Goal: Use online tool/utility: Utilize a website feature to perform a specific function

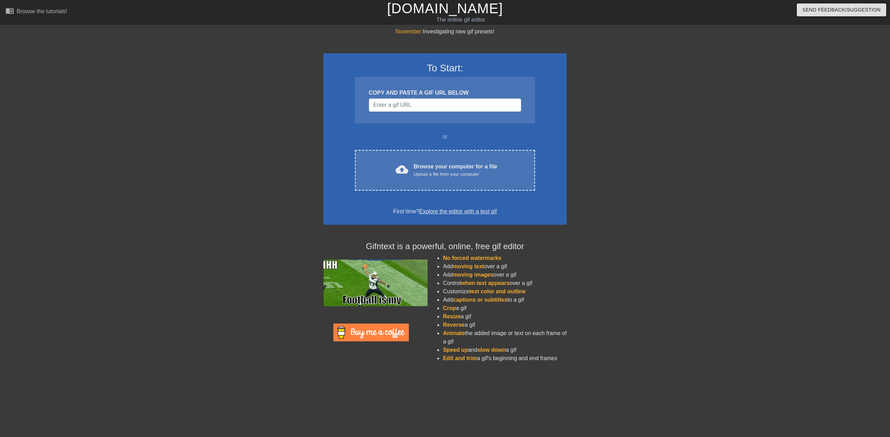
click at [435, 176] on div "Upload a file from your computer" at bounding box center [456, 174] width 84 height 7
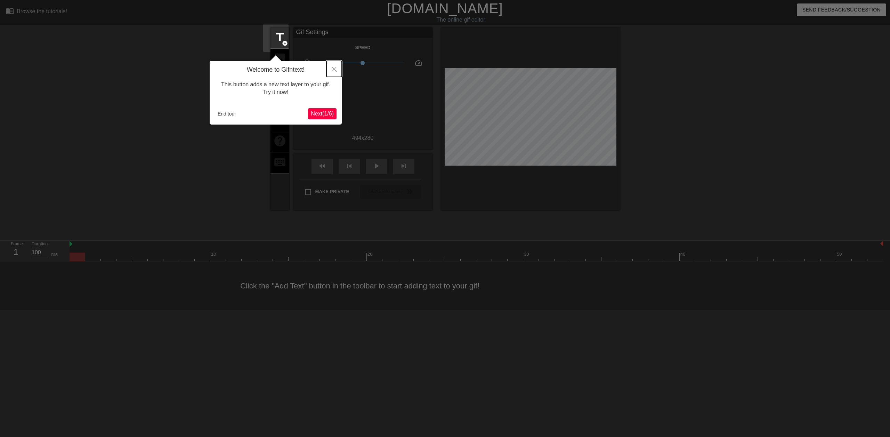
click at [334, 69] on icon "Close" at bounding box center [334, 69] width 5 height 5
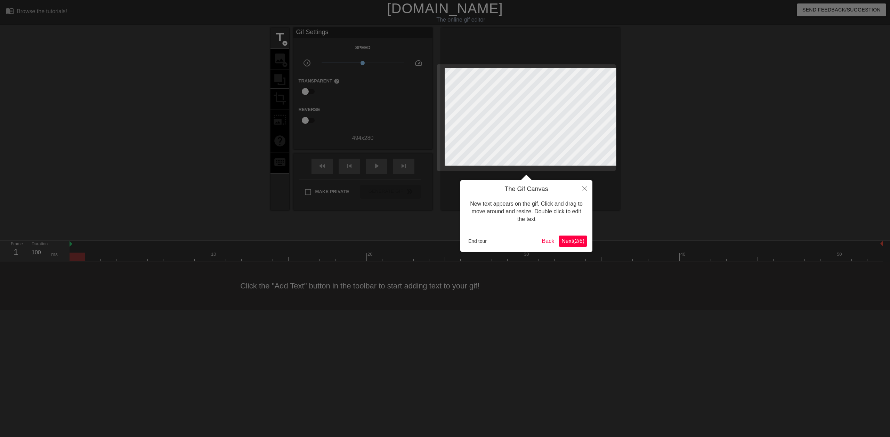
click at [574, 243] on span "Next ( 2 / 6 )" at bounding box center [573, 241] width 23 height 6
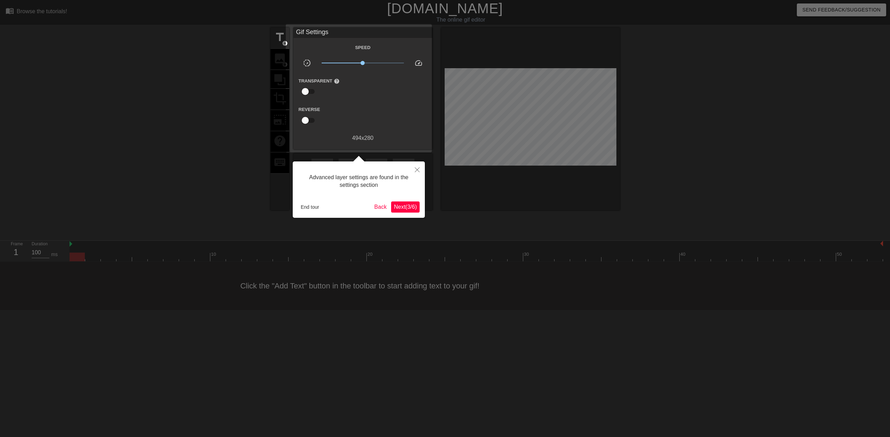
click at [405, 206] on span "Next ( 3 / 6 )" at bounding box center [405, 207] width 23 height 6
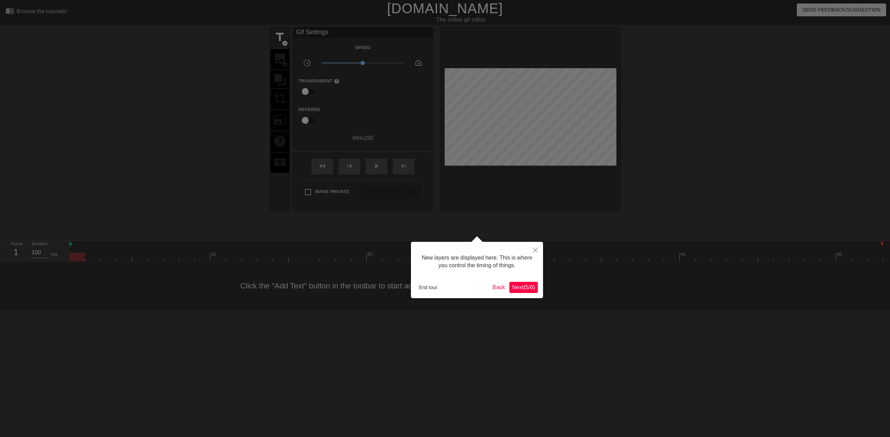
scroll to position [6, 0]
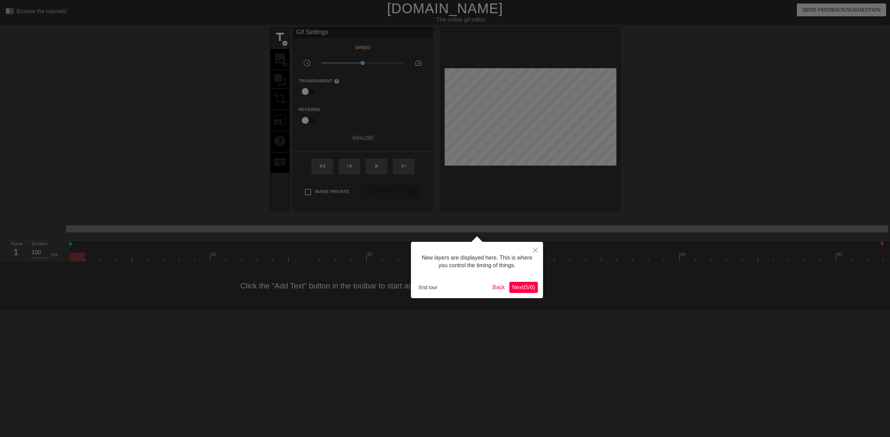
click at [531, 287] on span "Next ( 5 / 6 )" at bounding box center [523, 287] width 23 height 6
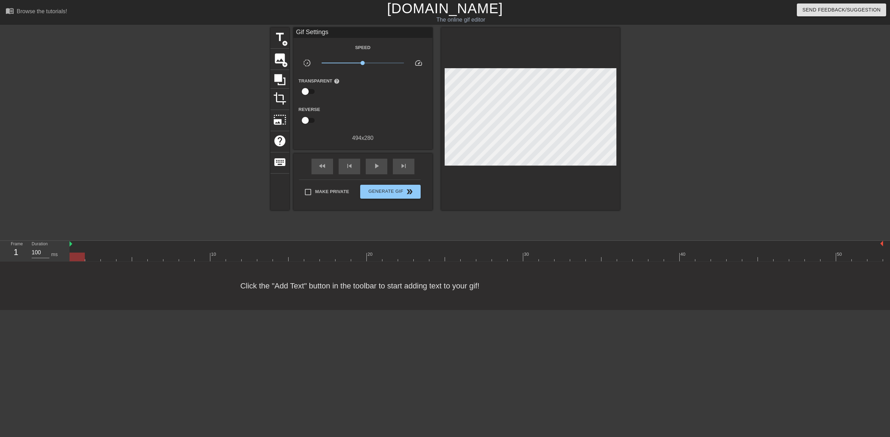
click at [69, 241] on div "Frame 1 Duration 100 ms 10 20 30 40 50" at bounding box center [445, 251] width 890 height 21
click at [361, 248] on div at bounding box center [359, 252] width 16 height 9
drag, startPoint x: 359, startPoint y: 230, endPoint x: 278, endPoint y: 225, distance: 80.8
click at [278, 241] on div "10 20 30 40 50" at bounding box center [477, 251] width 814 height 21
click at [276, 41] on span "title" at bounding box center [279, 37] width 13 height 13
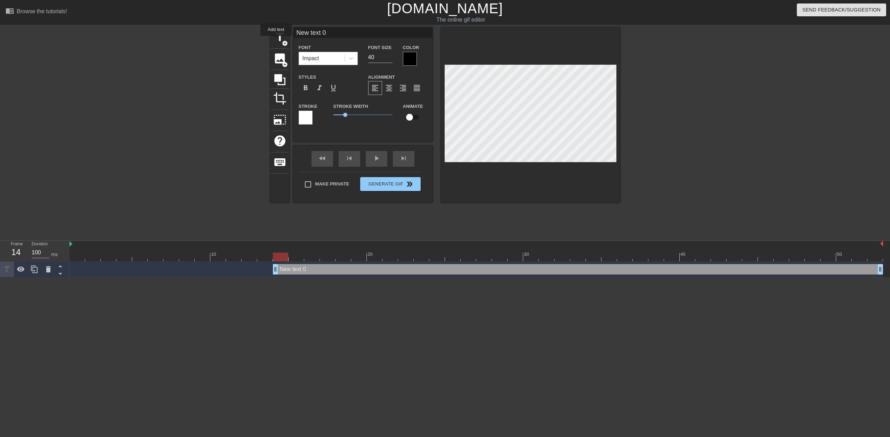
scroll to position [0, 0]
click at [302, 264] on div "New text 0 drag_handle drag_handle" at bounding box center [578, 269] width 610 height 10
type input "W"
type textarea "W"
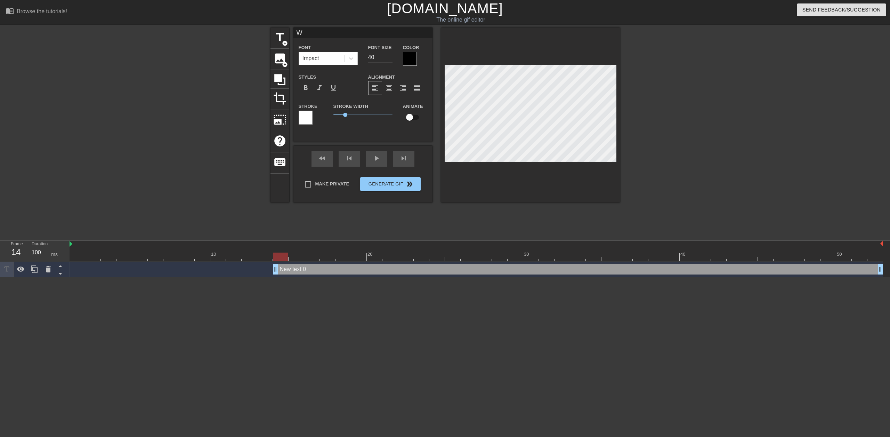
scroll to position [1, 1]
type input "WE"
type textarea "WE"
type input "WE"
type textarea "WE"
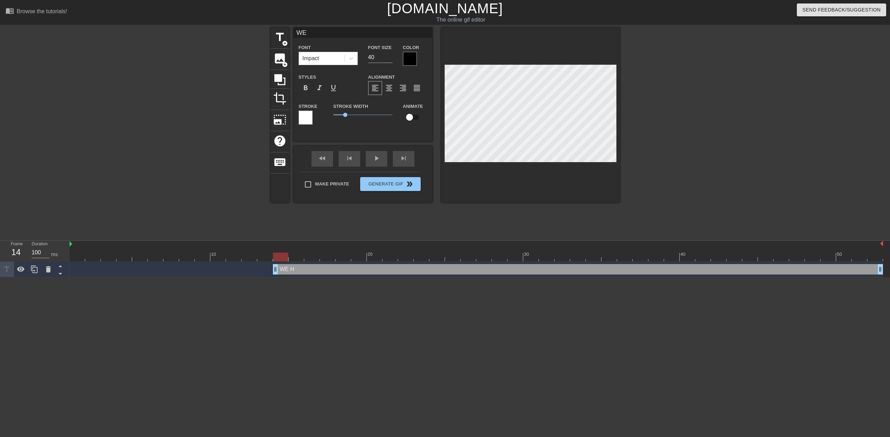
type input "WE H"
type textarea "WE H"
type input "WE HA"
type textarea "WE HA"
type input "WE HAV"
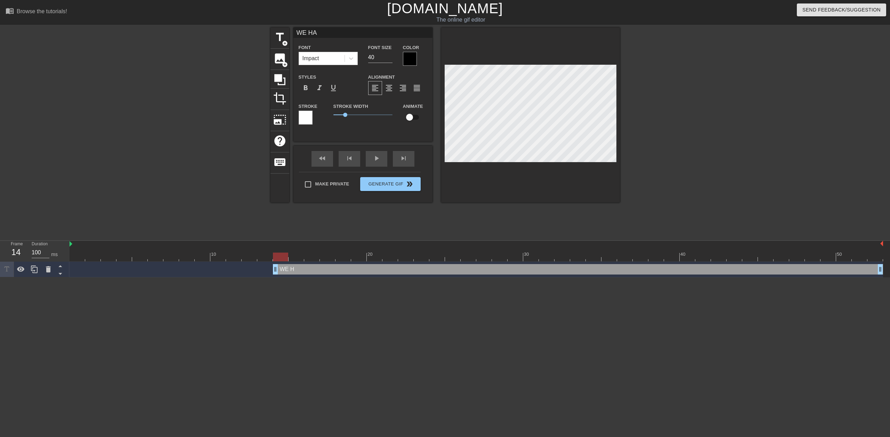
type textarea "WE HAV"
type input "WE HAVE"
type textarea "WE HAVE"
type input "WE HAVE"
type textarea "WE HAVE"
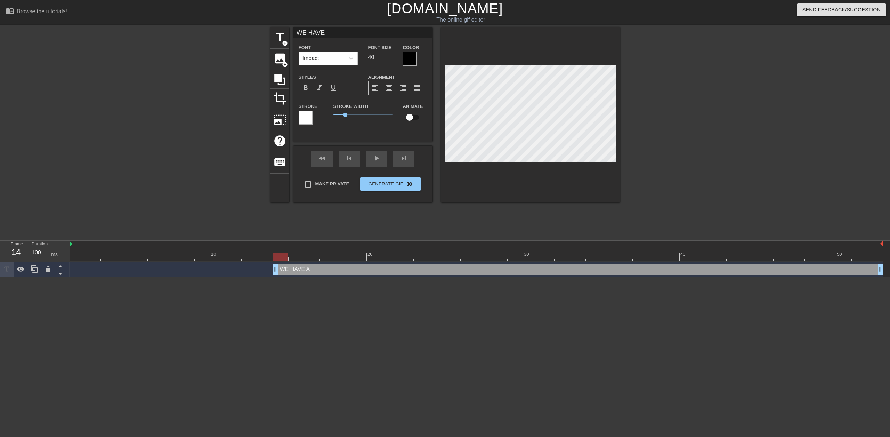
type input "WE HAVE A"
type textarea "WE HAVE A"
type input "WE HAVE A"
type textarea "WE HAVE A"
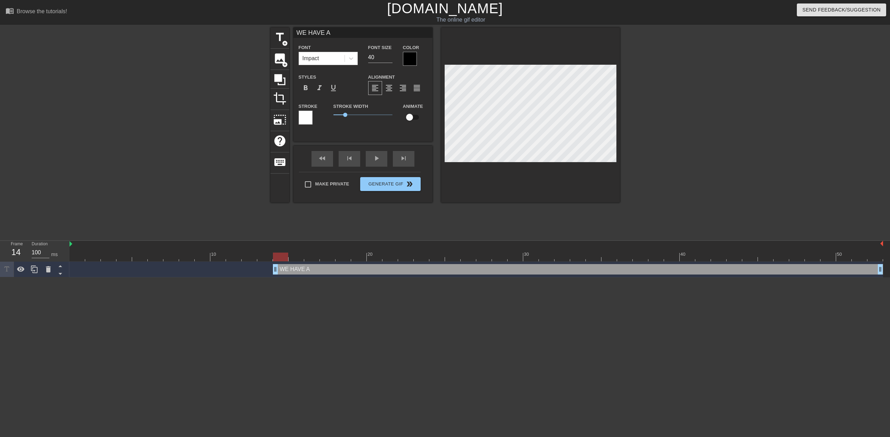
type input "WE HAVE A Y"
type textarea "WE HAVE A Y"
type input "WE HAVE A YA"
type textarea "WE HAVE A YA"
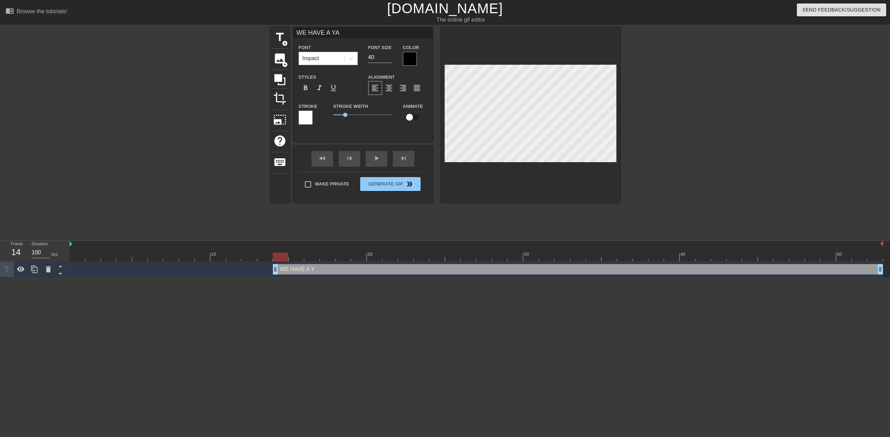
type input "WE HAVE A [PERSON_NAME]"
type textarea "WE HAVE A [PERSON_NAME]"
type input "WE HAVE A [PERSON_NAME]."
type textarea "WE HAVE A [PERSON_NAME]."
click at [404, 59] on div at bounding box center [410, 59] width 14 height 14
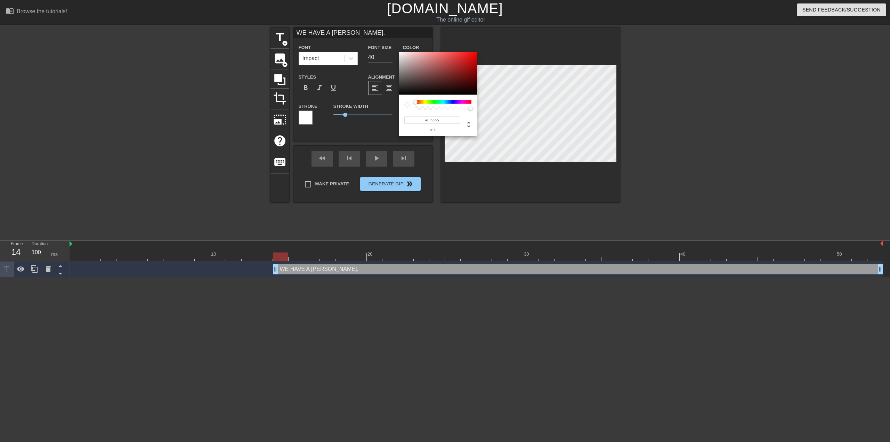
type input "#FFFFFF"
drag, startPoint x: 407, startPoint y: 63, endPoint x: 394, endPoint y: 45, distance: 23.2
click at [394, 45] on div "#FFFFFF hex" at bounding box center [445, 221] width 890 height 442
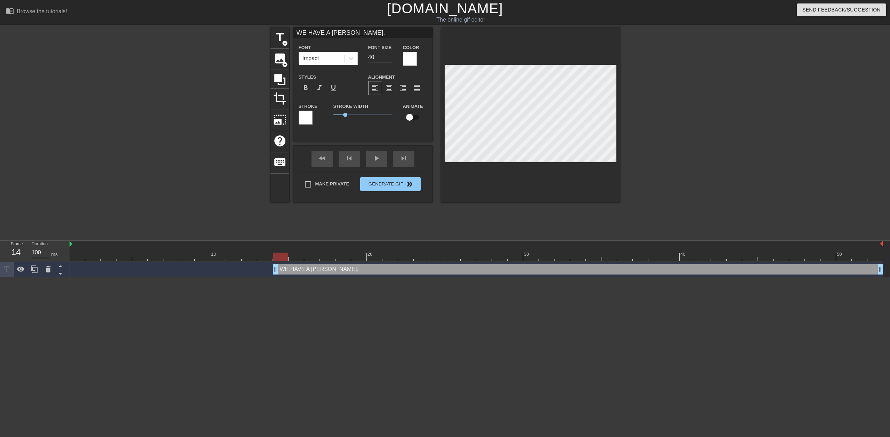
click at [302, 115] on div at bounding box center [306, 118] width 14 height 14
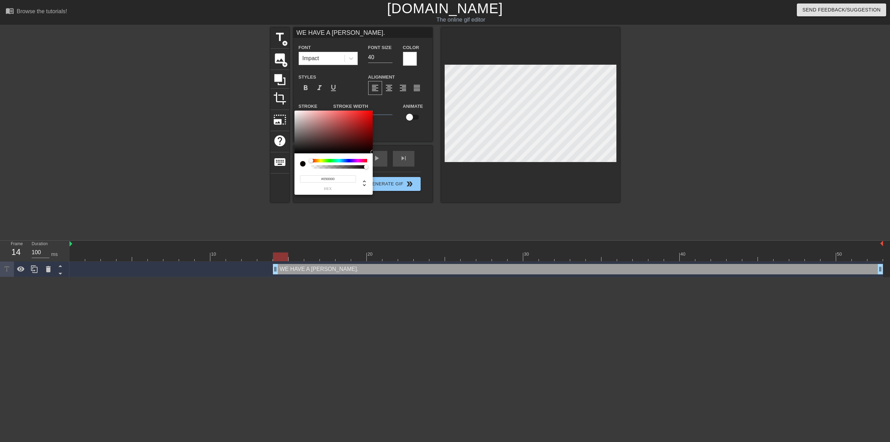
type input "#000000"
drag, startPoint x: 375, startPoint y: 139, endPoint x: 386, endPoint y: 155, distance: 20.0
click at [386, 155] on div "#000000 hex" at bounding box center [445, 221] width 890 height 442
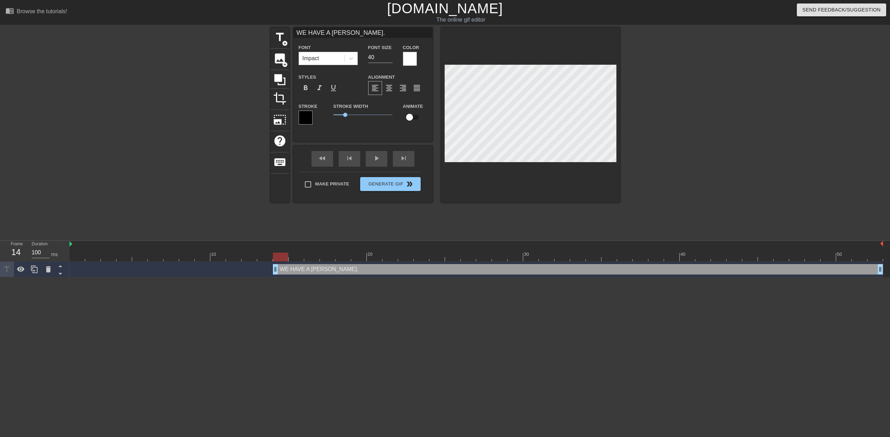
click at [370, 59] on input "40" at bounding box center [380, 57] width 24 height 11
click at [387, 55] on input "41" at bounding box center [380, 57] width 24 height 11
click at [387, 55] on input "42" at bounding box center [380, 57] width 24 height 11
click at [387, 55] on input "43" at bounding box center [380, 57] width 24 height 11
click at [387, 55] on input "44" at bounding box center [380, 57] width 24 height 11
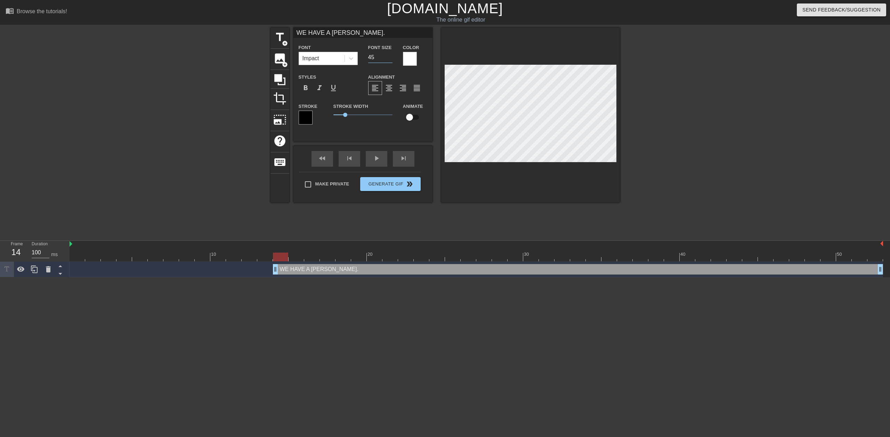
click at [387, 55] on input "45" at bounding box center [380, 57] width 24 height 11
click at [387, 55] on input "46" at bounding box center [380, 57] width 24 height 11
click at [387, 55] on input "47" at bounding box center [380, 57] width 24 height 11
click at [387, 55] on input "48" at bounding box center [380, 57] width 24 height 11
click at [387, 55] on input "49" at bounding box center [380, 57] width 24 height 11
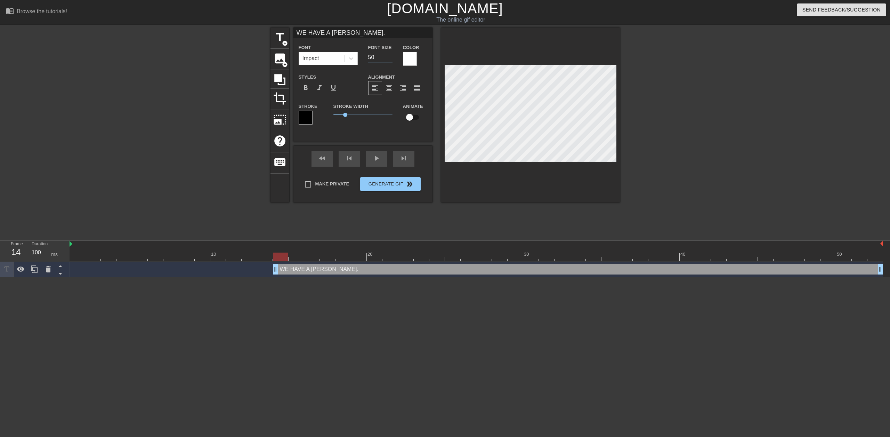
click at [387, 55] on input "50" at bounding box center [380, 57] width 24 height 11
click at [387, 55] on input "51" at bounding box center [380, 57] width 24 height 11
click at [387, 55] on input "52" at bounding box center [380, 57] width 24 height 11
click at [387, 55] on input "53" at bounding box center [380, 57] width 24 height 11
click at [387, 55] on input "54" at bounding box center [380, 57] width 24 height 11
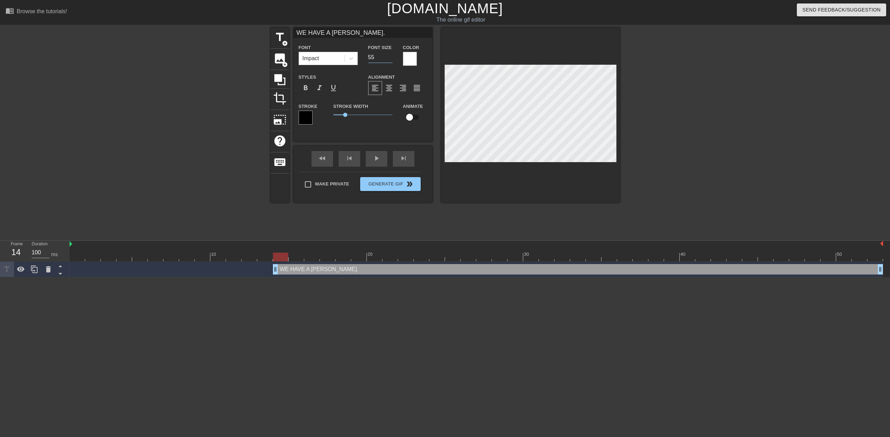
click at [387, 55] on input "55" at bounding box center [380, 57] width 24 height 11
click at [387, 55] on input "56" at bounding box center [380, 57] width 24 height 11
click at [387, 55] on input "57" at bounding box center [380, 57] width 24 height 11
click at [387, 55] on input "58" at bounding box center [380, 57] width 24 height 11
click at [387, 55] on input "59" at bounding box center [380, 57] width 24 height 11
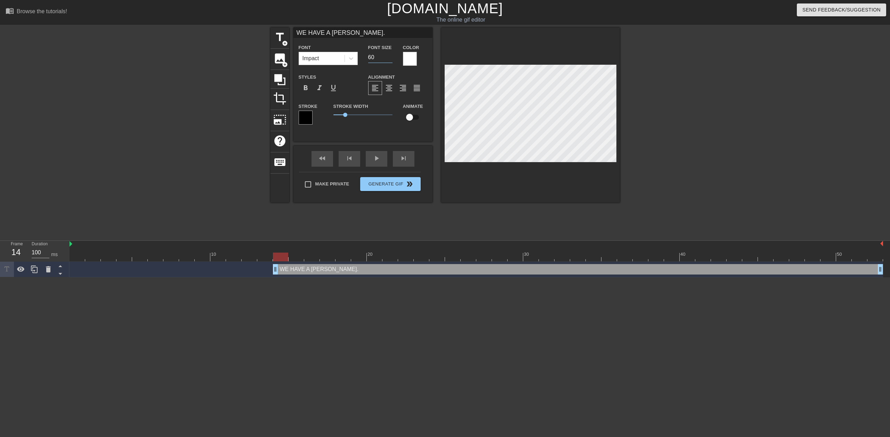
click at [387, 55] on input "60" at bounding box center [380, 57] width 24 height 11
type input "61"
click at [387, 55] on input "61" at bounding box center [380, 57] width 24 height 11
click at [276, 76] on icon at bounding box center [279, 79] width 11 height 11
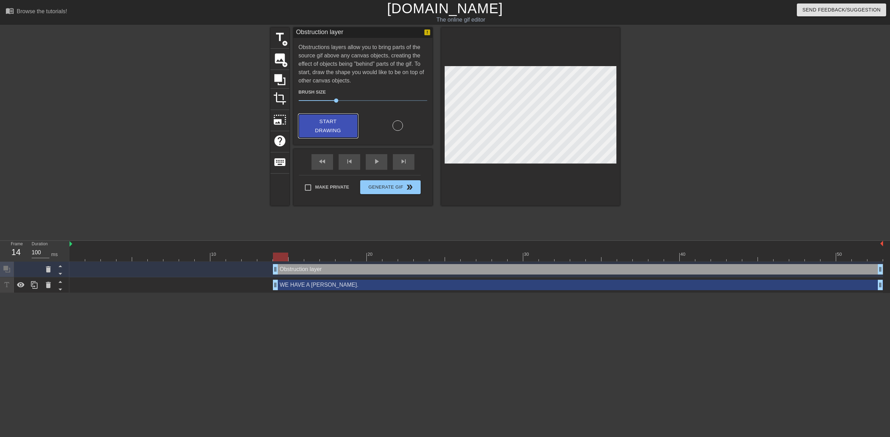
click at [332, 125] on span "Start Drawing" at bounding box center [328, 126] width 42 height 18
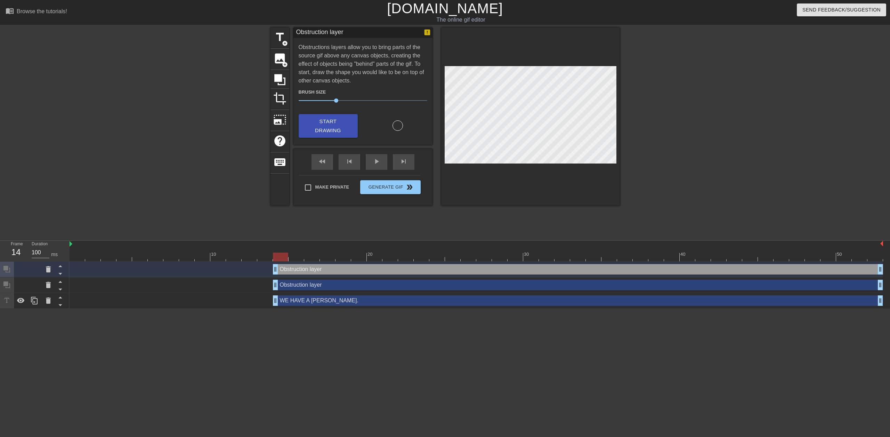
click at [49, 266] on icon at bounding box center [48, 269] width 5 height 6
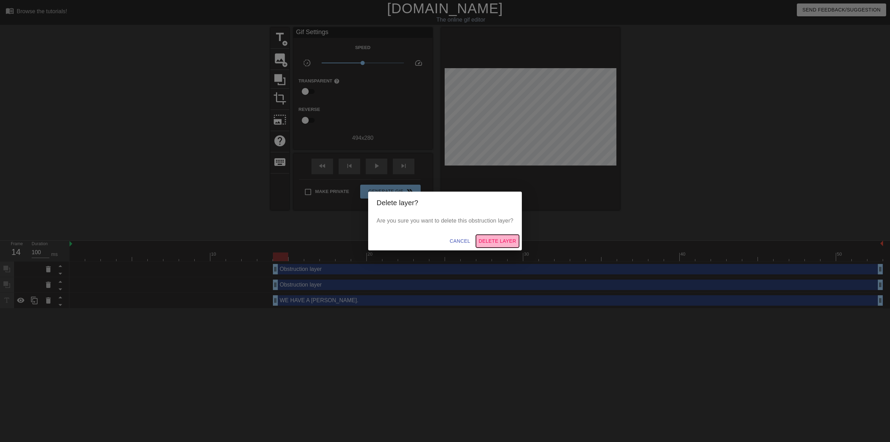
click at [503, 242] on span "Delete Layer" at bounding box center [498, 241] width 38 height 9
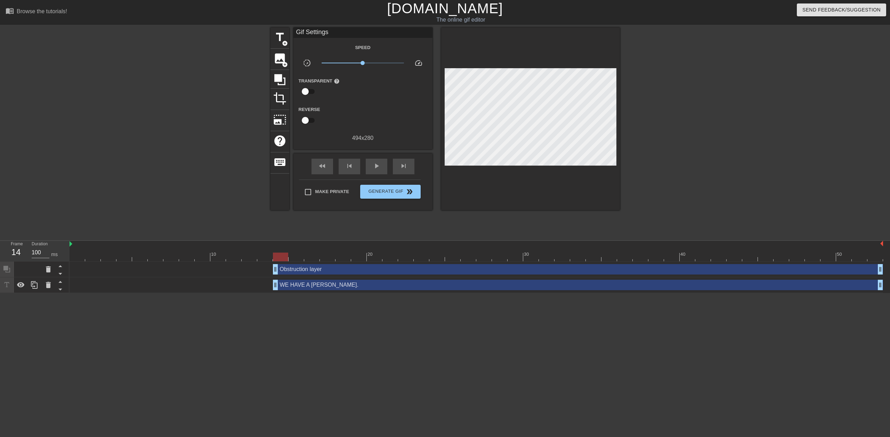
click at [50, 266] on icon at bounding box center [48, 269] width 5 height 6
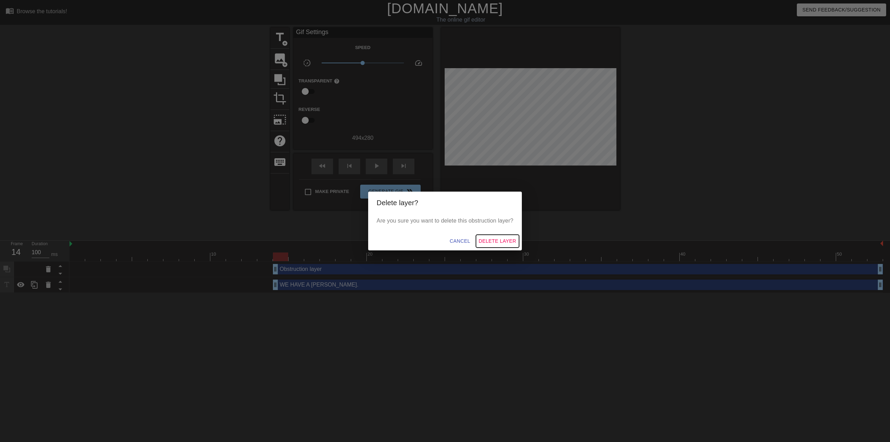
click at [503, 242] on span "Delete Layer" at bounding box center [498, 241] width 38 height 9
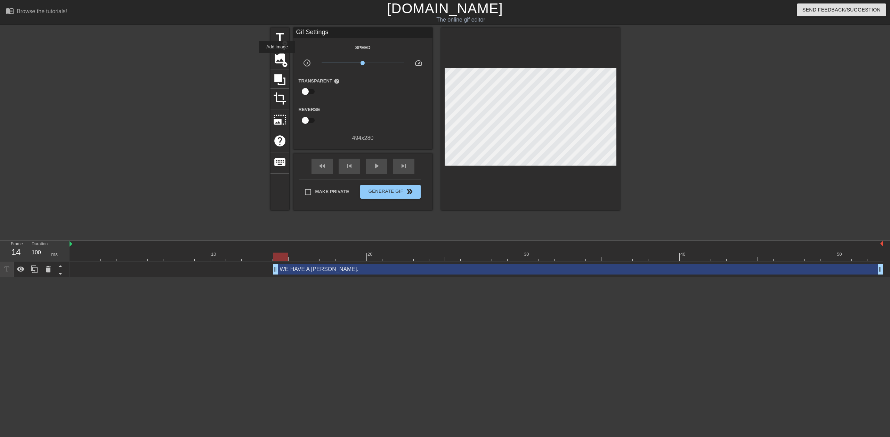
click at [277, 58] on span "image" at bounding box center [279, 58] width 13 height 13
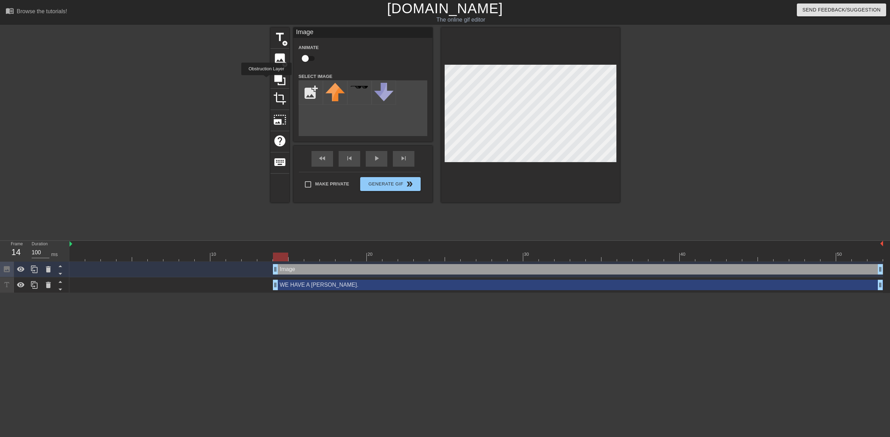
click at [271, 80] on div at bounding box center [280, 79] width 19 height 19
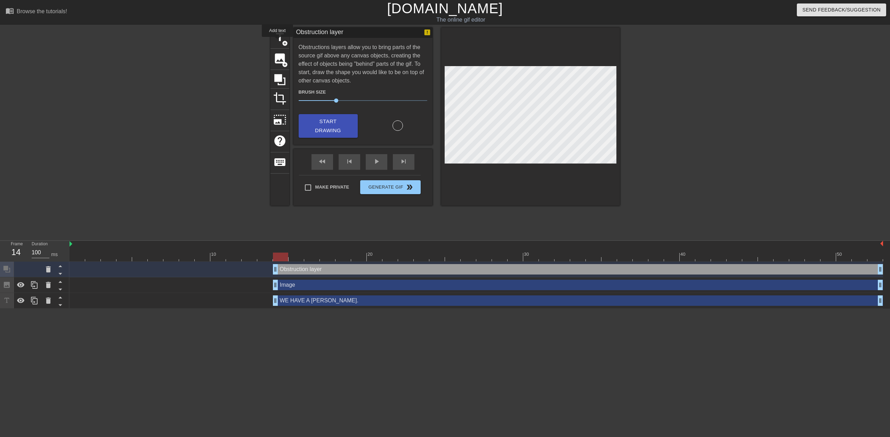
click at [282, 41] on span "add_circle" at bounding box center [285, 43] width 6 height 6
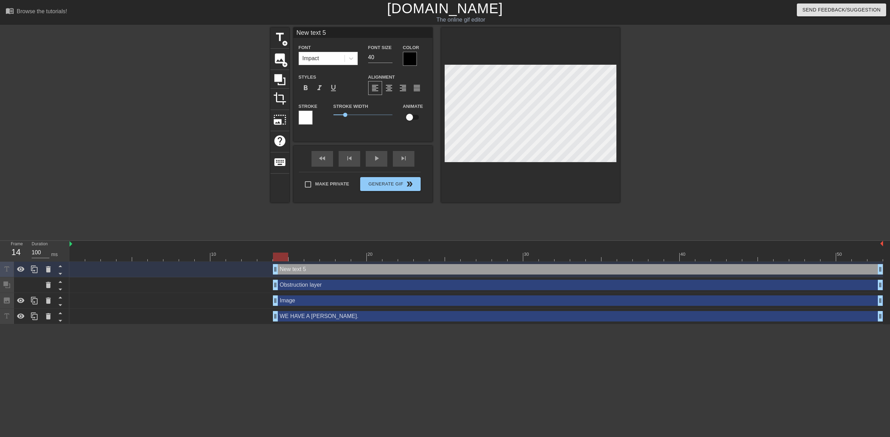
click at [49, 266] on icon at bounding box center [48, 269] width 5 height 6
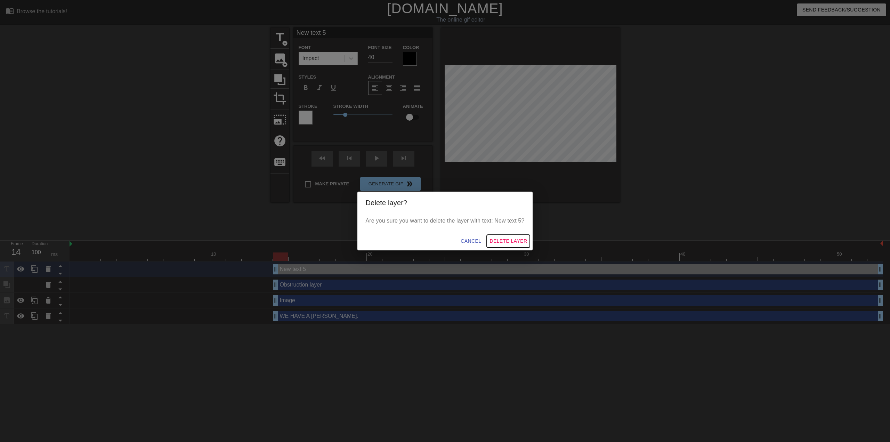
click at [511, 244] on span "Delete Layer" at bounding box center [509, 241] width 38 height 9
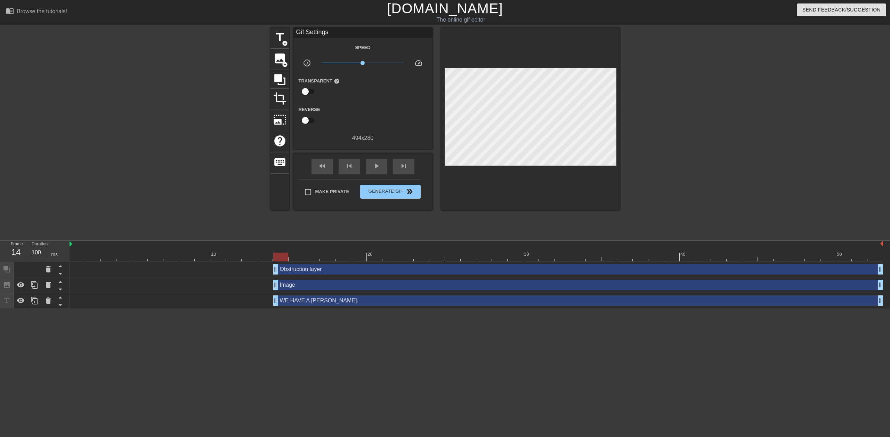
click at [51, 265] on icon at bounding box center [48, 269] width 8 height 8
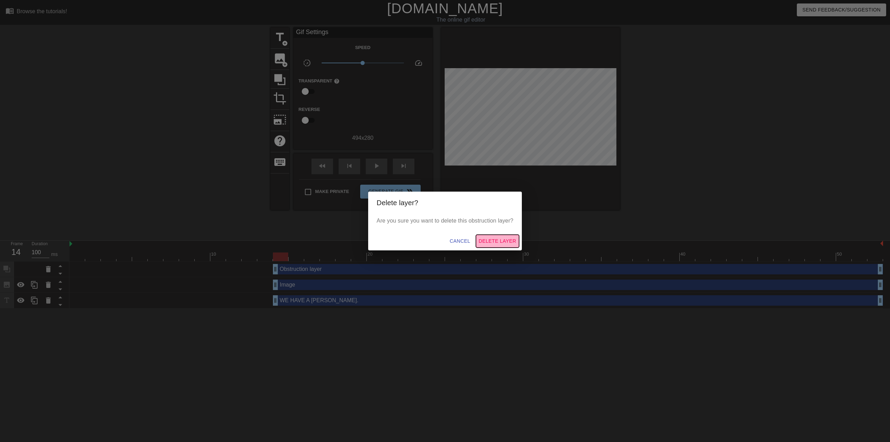
click at [494, 239] on span "Delete Layer" at bounding box center [498, 241] width 38 height 9
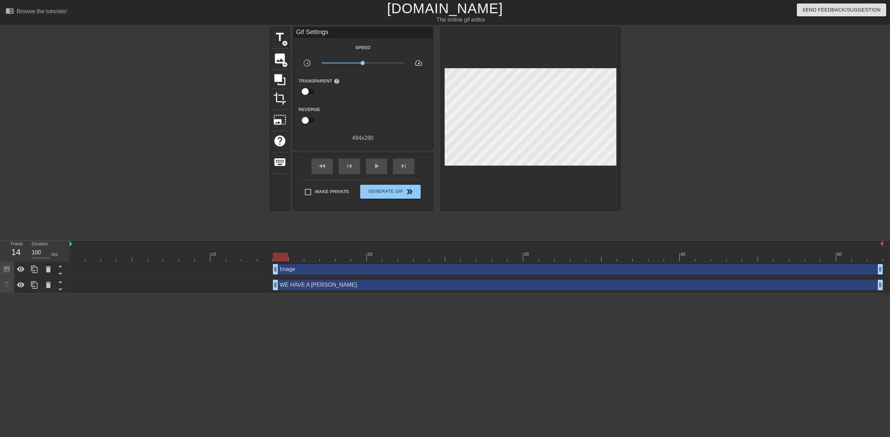
click at [47, 266] on icon at bounding box center [48, 269] width 5 height 6
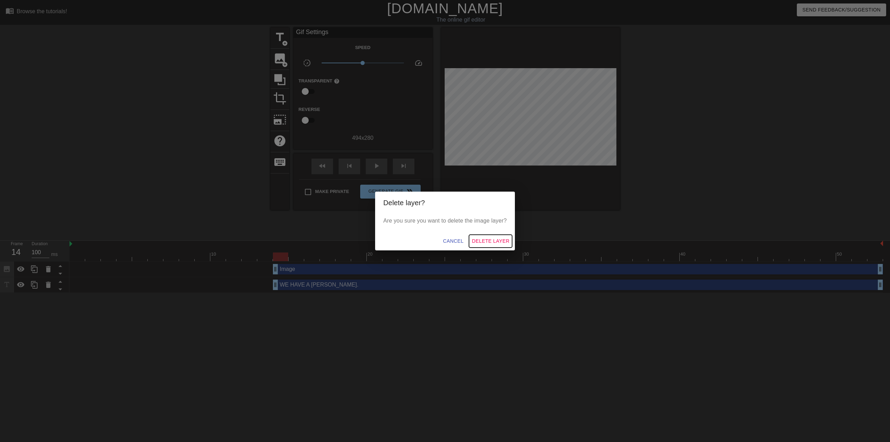
click at [493, 240] on span "Delete Layer" at bounding box center [491, 241] width 38 height 9
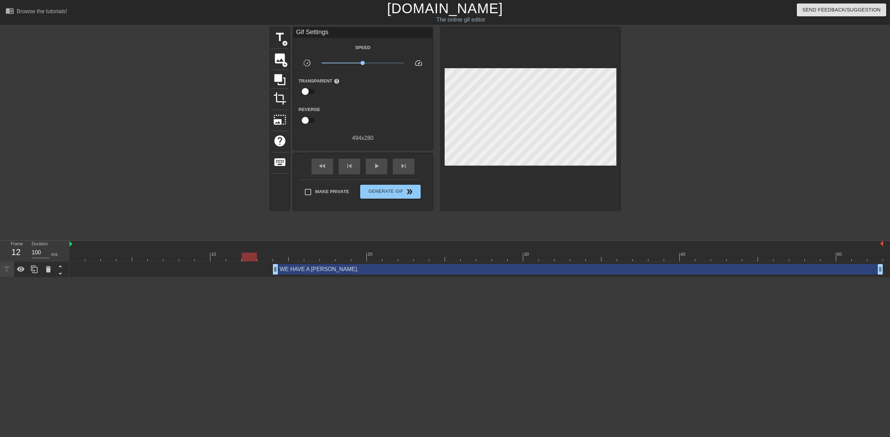
drag, startPoint x: 280, startPoint y: 232, endPoint x: 252, endPoint y: 230, distance: 28.2
click at [252, 253] on div at bounding box center [249, 257] width 15 height 9
click at [282, 63] on span "add_circle" at bounding box center [285, 65] width 6 height 6
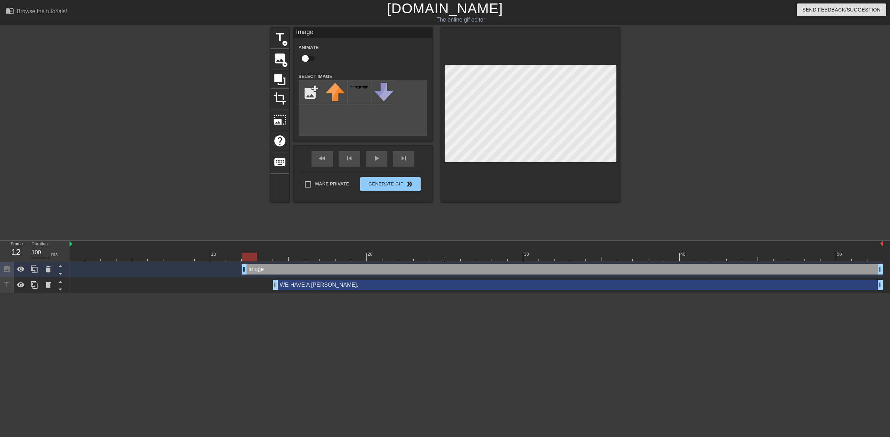
click at [302, 91] on input "file" at bounding box center [311, 93] width 24 height 24
click at [300, 93] on input "file" at bounding box center [311, 93] width 24 height 24
type input "C:\fakepath\bgblck.jpg"
click at [336, 90] on div at bounding box center [335, 92] width 24 height 24
drag, startPoint x: 244, startPoint y: 234, endPoint x: 274, endPoint y: 232, distance: 30.0
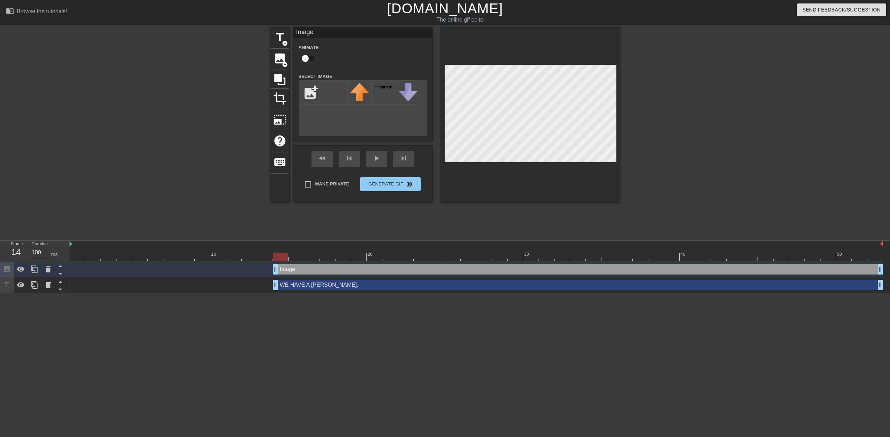
click at [329, 89] on div at bounding box center [335, 92] width 24 height 24
click at [281, 123] on span "photo_size_select_large" at bounding box center [279, 119] width 13 height 13
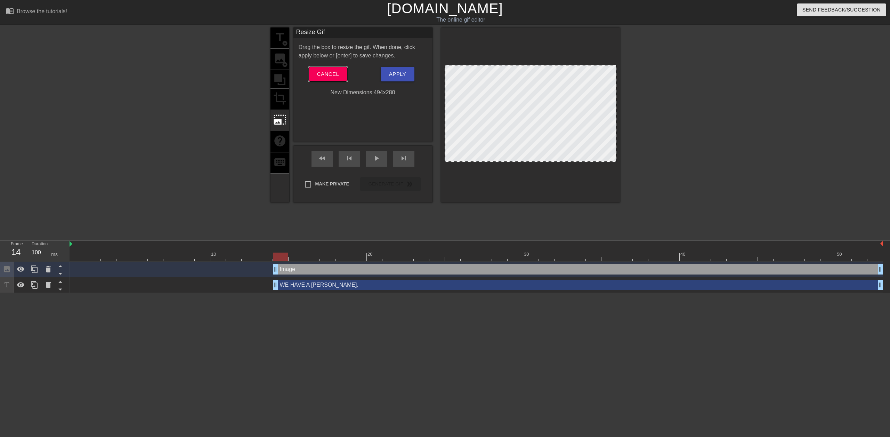
click at [326, 74] on span "Cancel" at bounding box center [328, 74] width 22 height 9
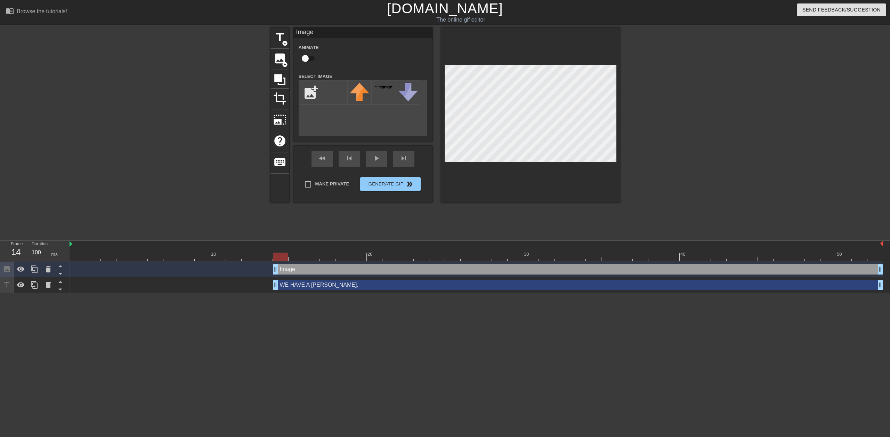
click at [475, 92] on div "title add_circle image add_circle crop photo_size_select_large help keyboard Im…" at bounding box center [446, 114] width 350 height 175
click at [334, 87] on img at bounding box center [335, 87] width 19 height 0
click at [333, 87] on img at bounding box center [335, 87] width 19 height 0
click at [298, 264] on div "Image drag_handle drag_handle" at bounding box center [578, 269] width 610 height 10
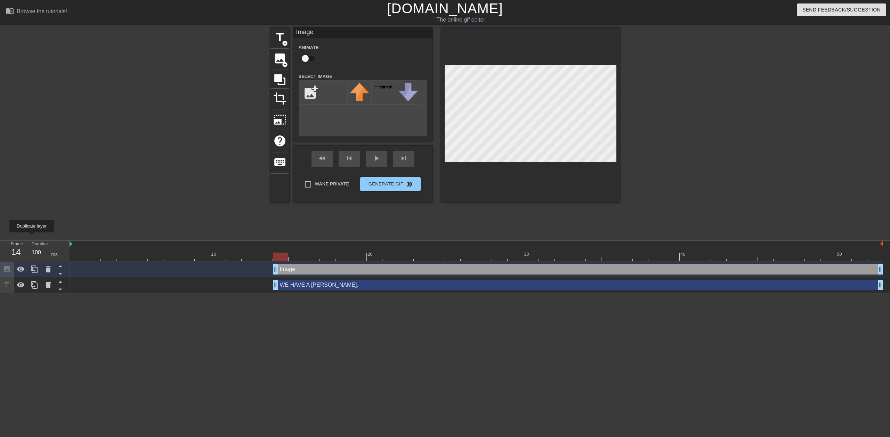
click at [32, 265] on icon at bounding box center [34, 269] width 7 height 8
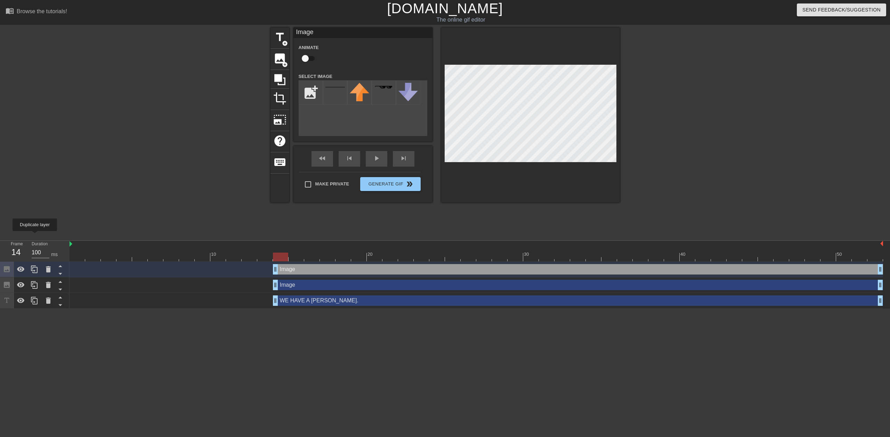
click at [35, 265] on icon at bounding box center [34, 269] width 8 height 8
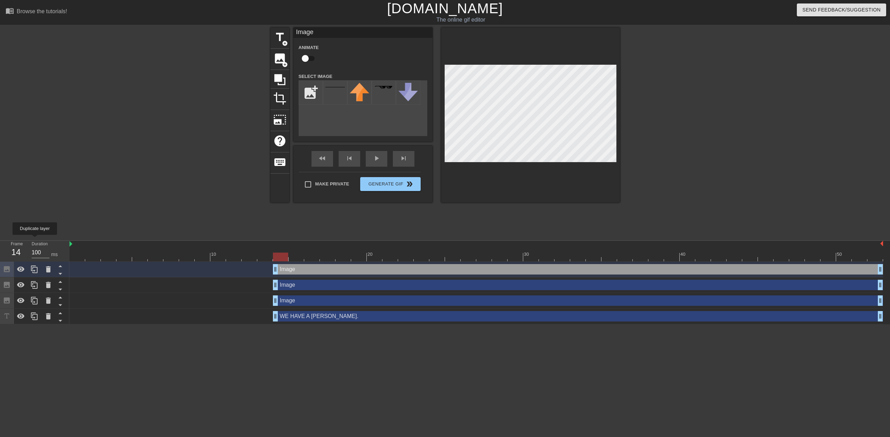
click at [35, 265] on icon at bounding box center [34, 269] width 8 height 8
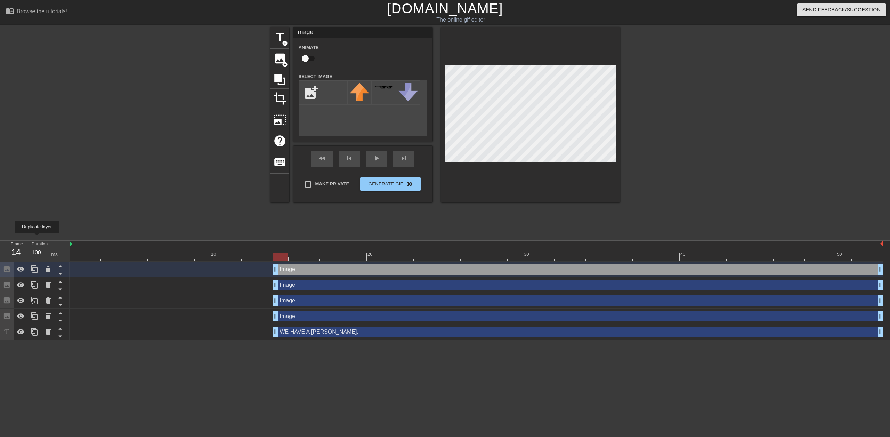
click at [37, 265] on icon at bounding box center [34, 269] width 8 height 8
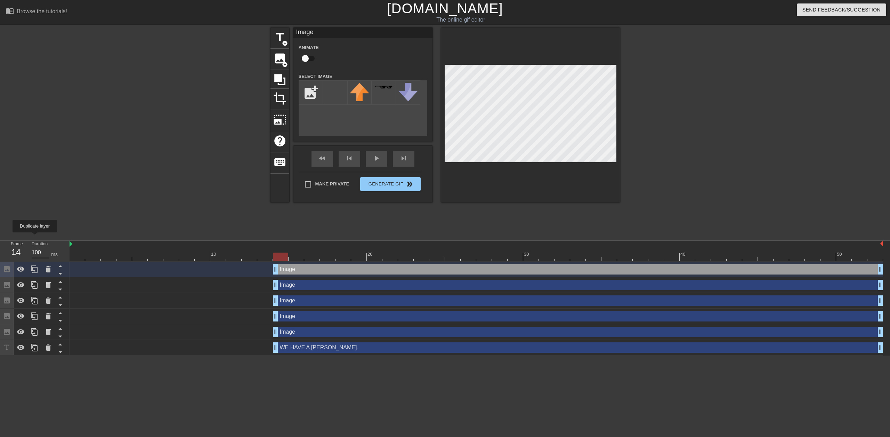
click at [35, 265] on icon at bounding box center [34, 269] width 7 height 8
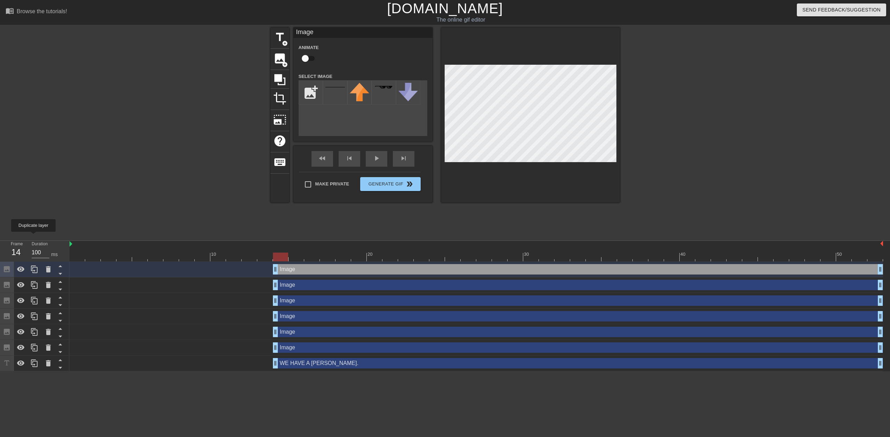
click at [33, 265] on icon at bounding box center [34, 269] width 8 height 8
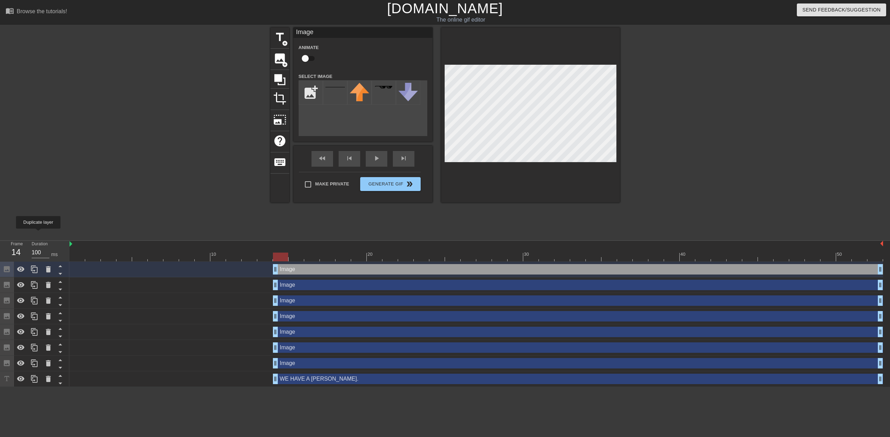
click at [38, 265] on icon at bounding box center [34, 269] width 8 height 8
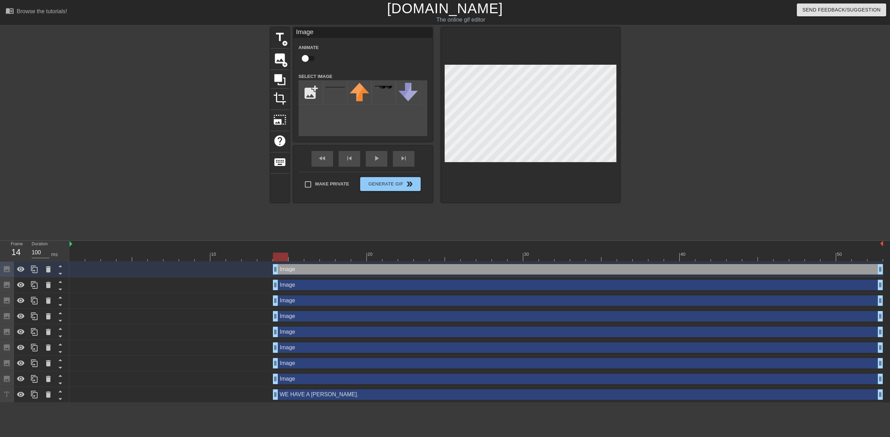
click at [61, 387] on icon at bounding box center [60, 391] width 9 height 9
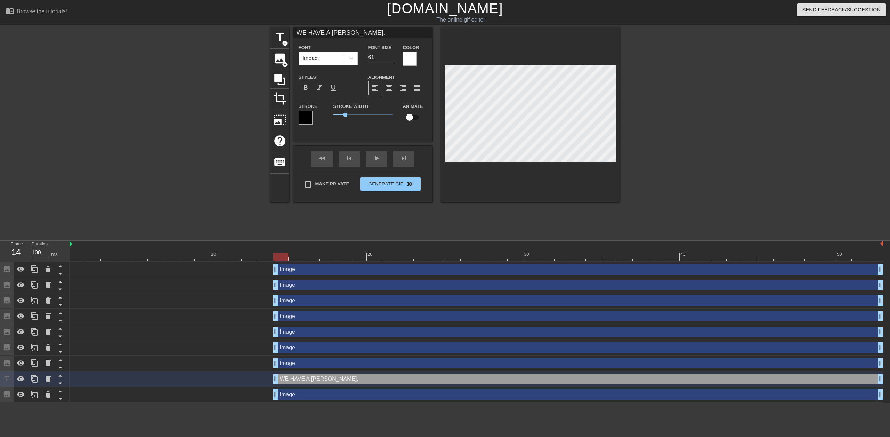
click at [61, 375] on icon at bounding box center [59, 376] width 3 height 2
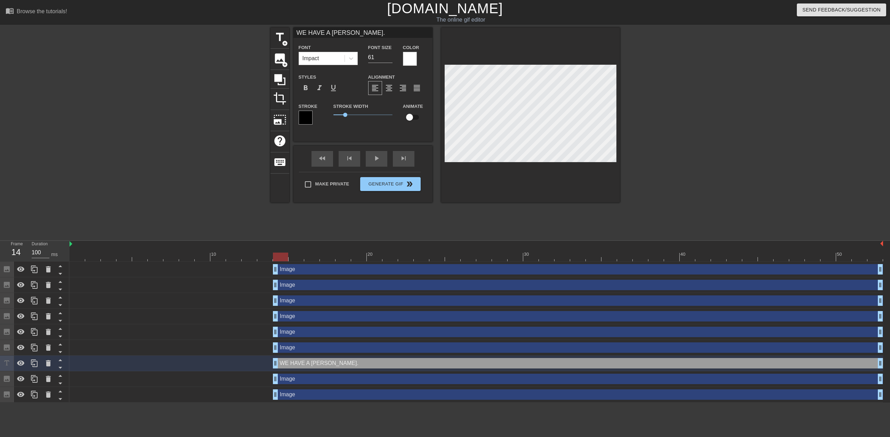
click at [60, 355] on icon at bounding box center [60, 359] width 9 height 9
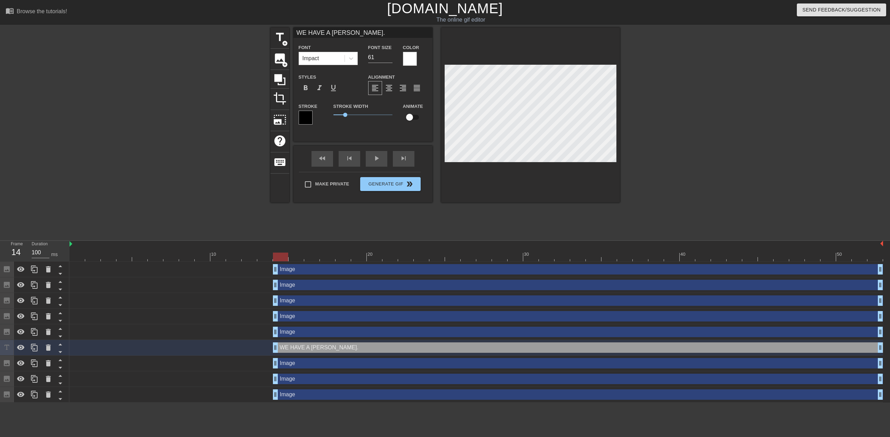
click at [61, 344] on icon at bounding box center [59, 345] width 3 height 2
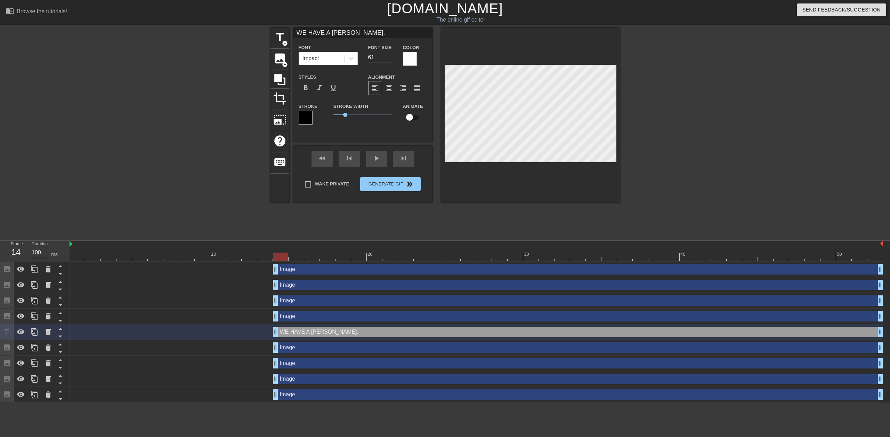
click at [60, 324] on icon at bounding box center [60, 328] width 9 height 9
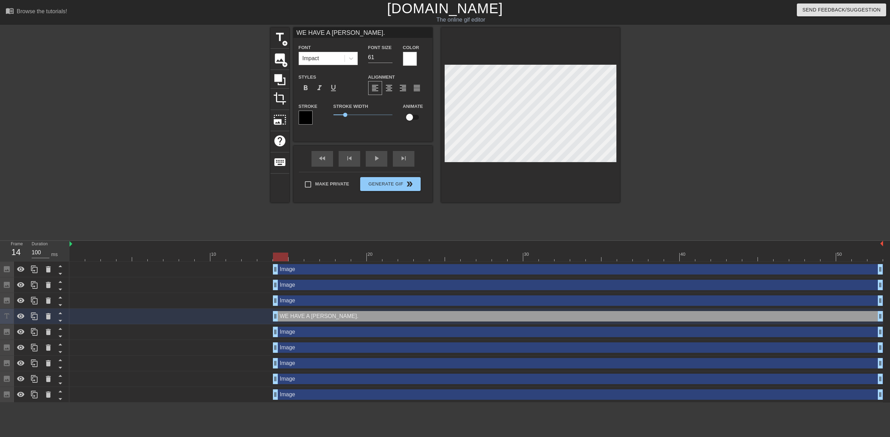
click at [60, 312] on icon at bounding box center [59, 313] width 3 height 2
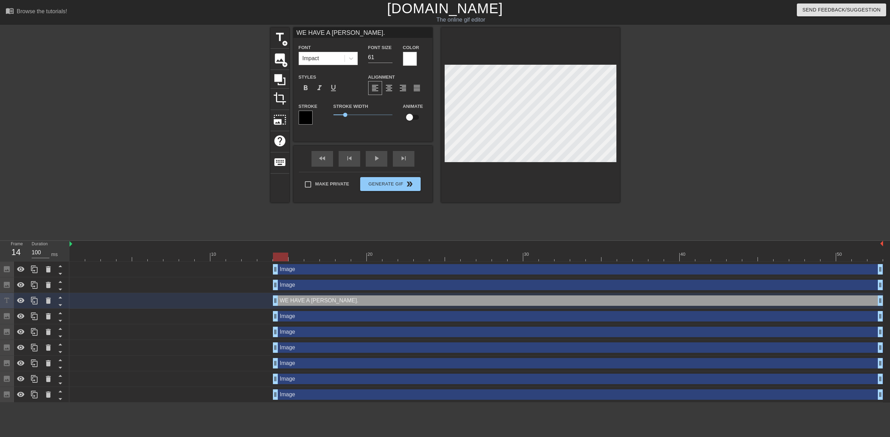
click at [60, 297] on icon at bounding box center [59, 298] width 3 height 2
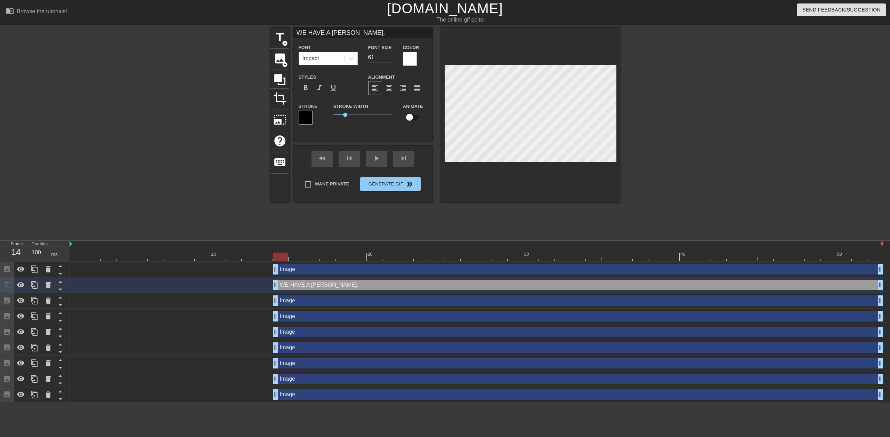
click at [62, 277] on icon at bounding box center [60, 281] width 9 height 9
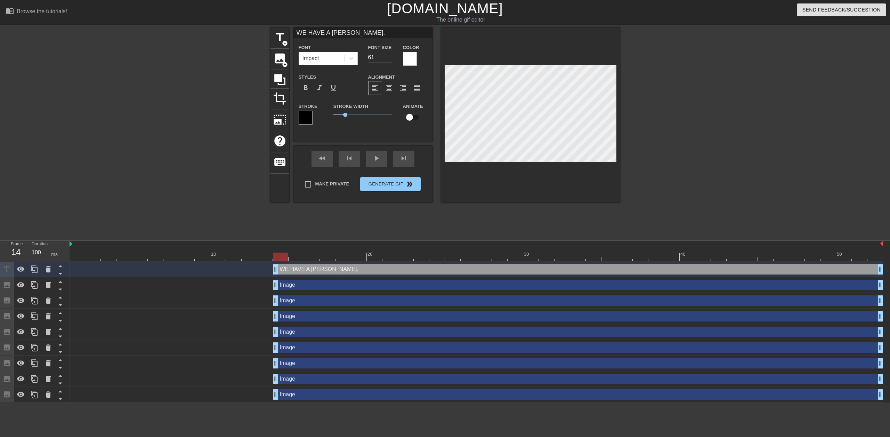
click at [661, 156] on div "title add_circle image add_circle crop photo_size_select_large help keyboard WE…" at bounding box center [445, 131] width 890 height 209
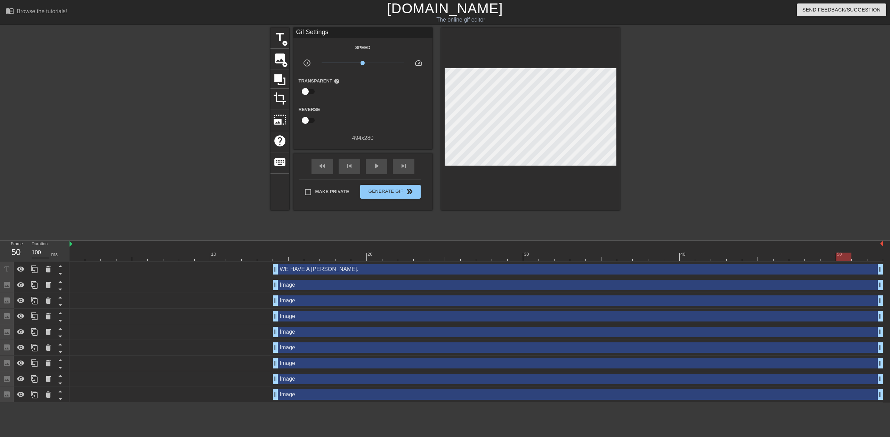
drag, startPoint x: 284, startPoint y: 228, endPoint x: 885, endPoint y: 211, distance: 600.6
click at [879, 211] on div "menu_book Browse the tutorials! [DOMAIN_NAME] The online gif editor Send Feedba…" at bounding box center [445, 201] width 890 height 402
click at [394, 192] on span "Generate Gif double_arrow" at bounding box center [390, 191] width 55 height 8
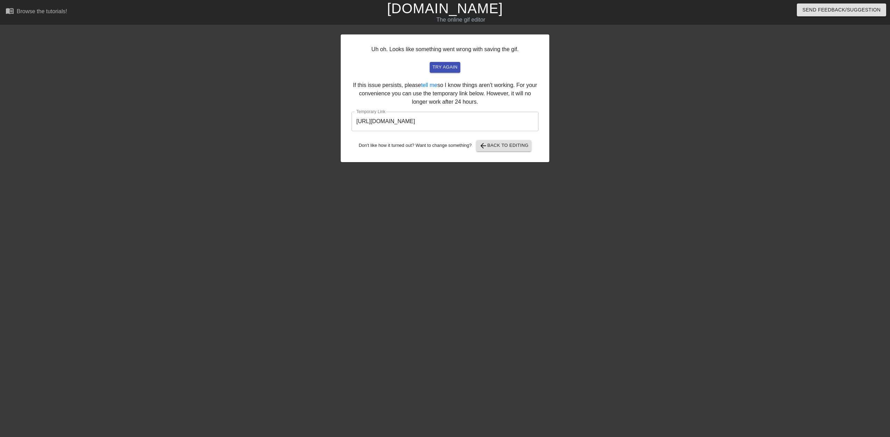
click at [408, 122] on input "[URL][DOMAIN_NAME]" at bounding box center [445, 121] width 187 height 19
